Goal: Information Seeking & Learning: Learn about a topic

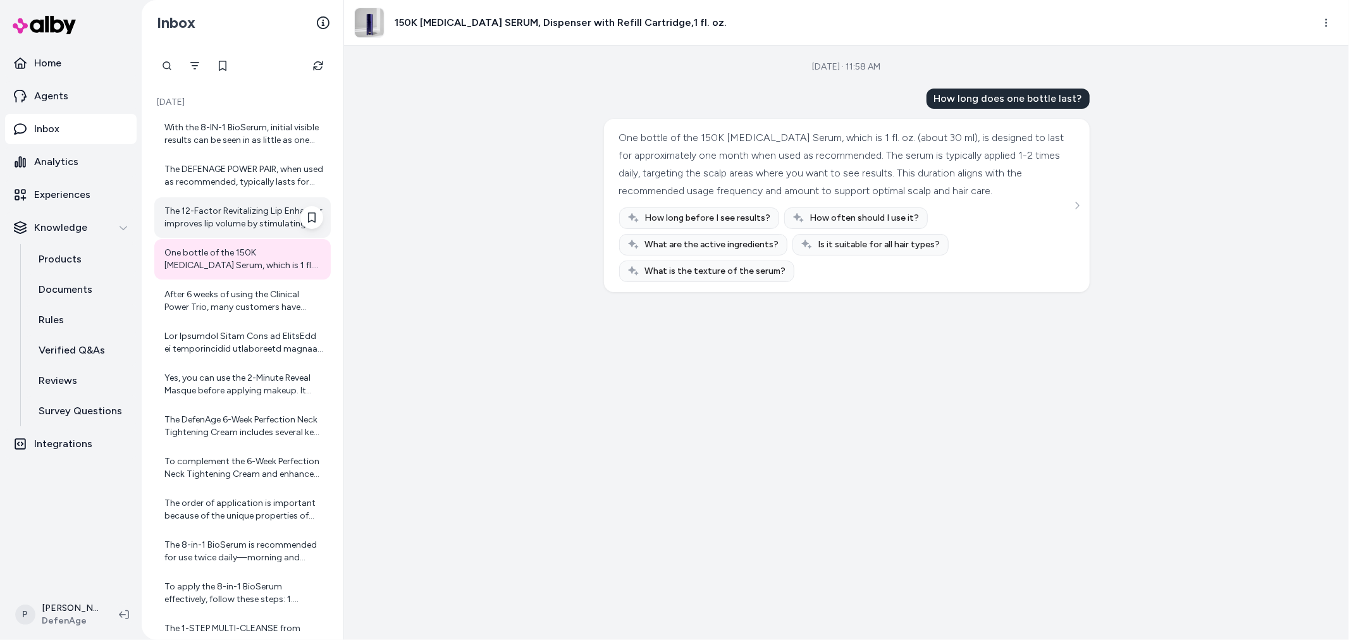
click at [247, 211] on div "The 12-Factor Revitalizing Lip Enhancer improves lip volume by stimulating your…" at bounding box center [243, 217] width 159 height 25
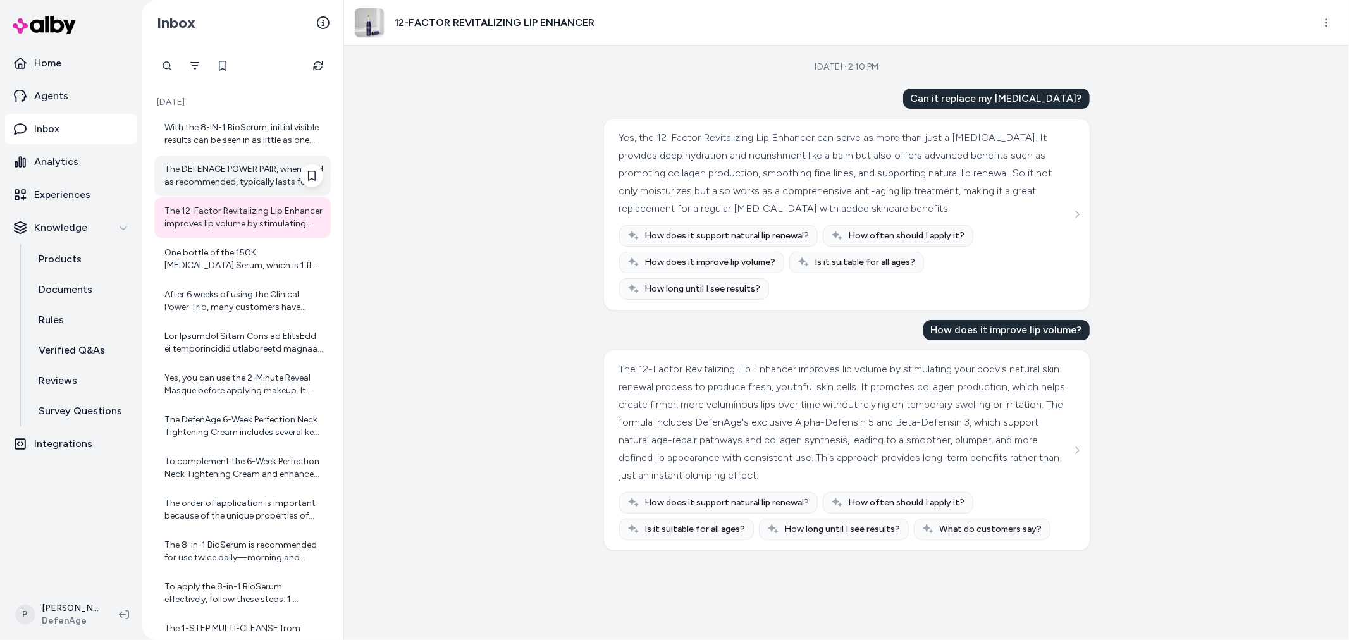
click at [205, 175] on div "The DEFENAGE POWER PAIR, when used as recommended, typically lasts for about 4 …" at bounding box center [243, 175] width 159 height 25
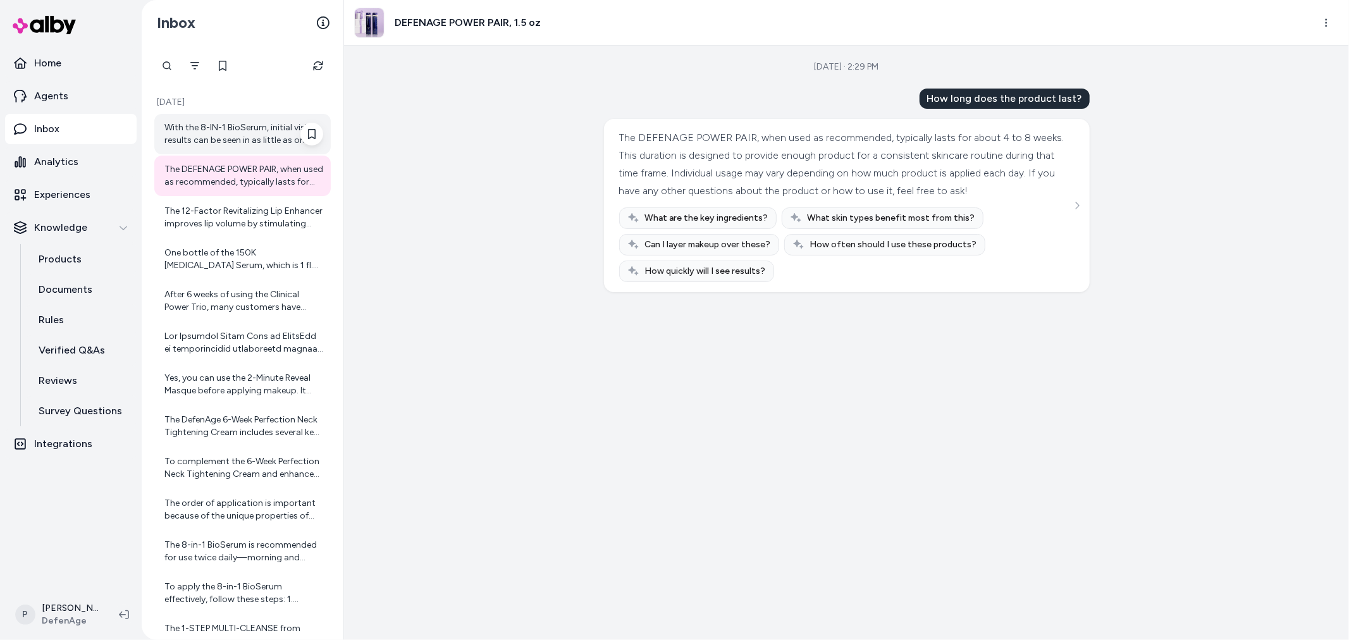
click at [217, 130] on div "With the 8-IN-1 BioSerum, initial visible results can be seen in as little as o…" at bounding box center [243, 133] width 159 height 25
